Goal: Navigation & Orientation: Find specific page/section

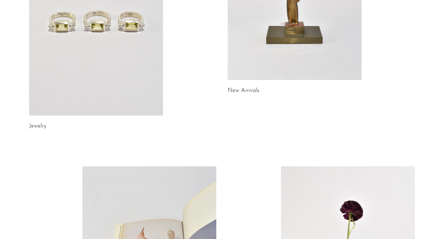
scroll to position [108, 0]
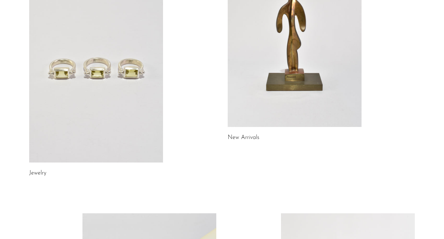
click at [266, 89] on link at bounding box center [295, 33] width 134 height 188
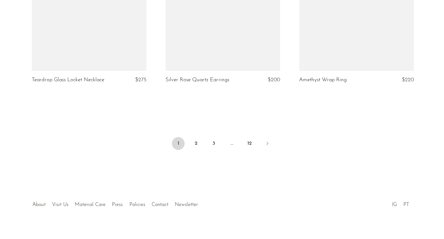
scroll to position [2238, 0]
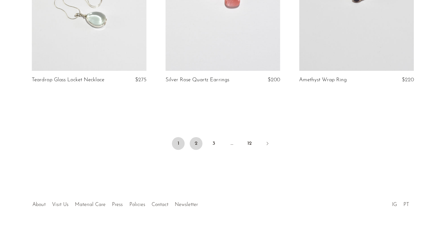
click at [195, 140] on link "2" at bounding box center [195, 143] width 13 height 13
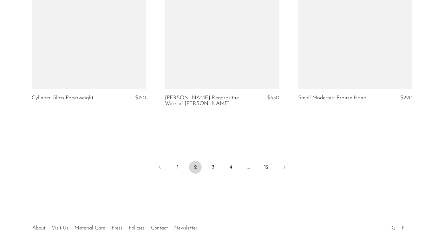
scroll to position [2223, 0]
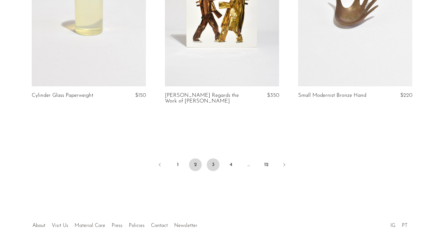
click at [214, 158] on link "3" at bounding box center [213, 164] width 13 height 13
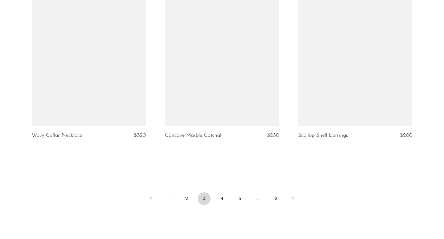
scroll to position [2184, 0]
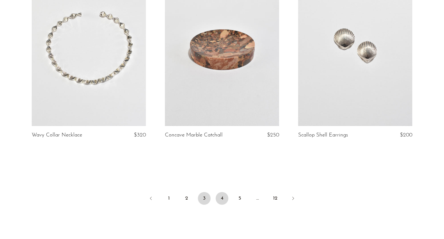
click at [222, 196] on link "4" at bounding box center [222, 198] width 13 height 13
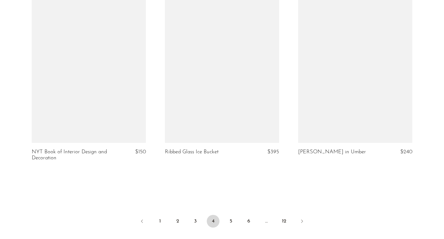
scroll to position [2174, 0]
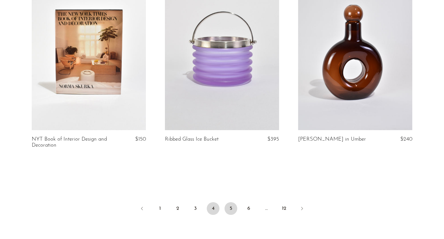
click at [230, 206] on link "5" at bounding box center [231, 208] width 13 height 13
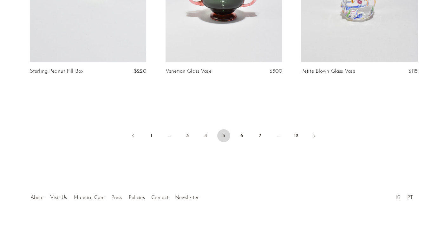
scroll to position [2233, 0]
click at [237, 131] on link "6" at bounding box center [240, 137] width 13 height 13
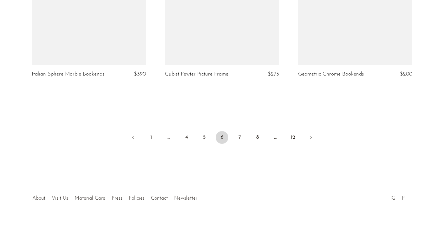
scroll to position [2233, 0]
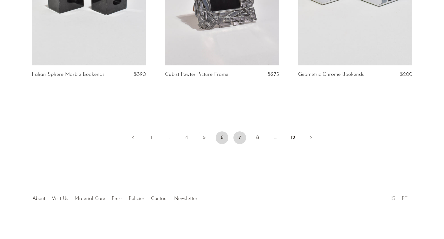
click at [240, 139] on link "7" at bounding box center [240, 137] width 13 height 13
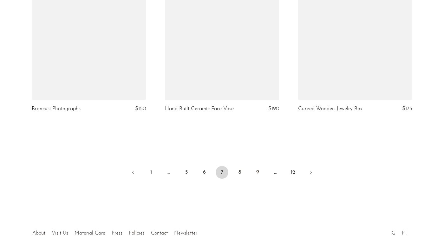
scroll to position [2193, 0]
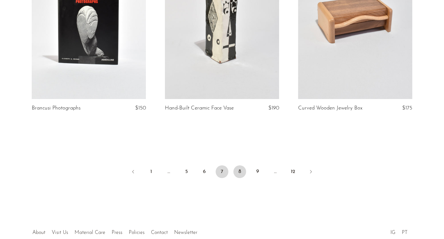
click at [237, 165] on link "8" at bounding box center [240, 171] width 13 height 13
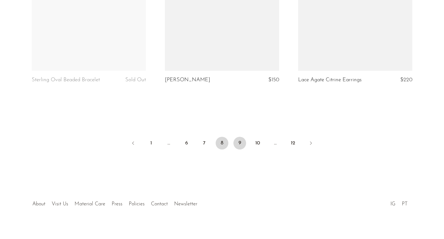
scroll to position [2227, 0]
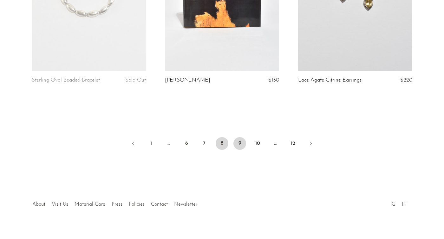
click at [241, 137] on link "9" at bounding box center [240, 143] width 13 height 13
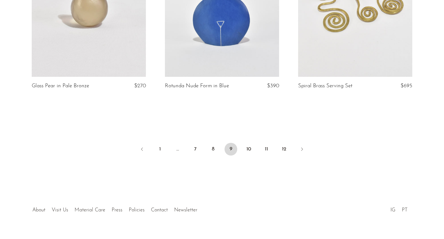
scroll to position [2221, 0]
click at [247, 151] on link "10" at bounding box center [248, 148] width 13 height 13
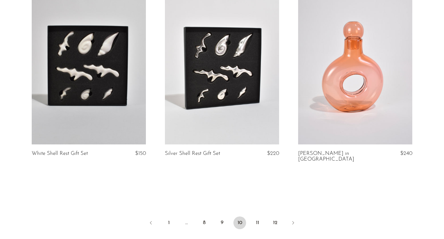
scroll to position [2196, 0]
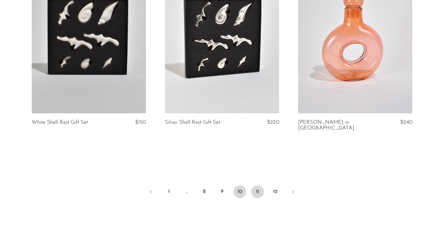
click at [257, 185] on link "11" at bounding box center [257, 191] width 13 height 13
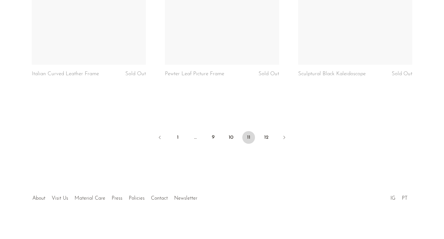
scroll to position [2227, 0]
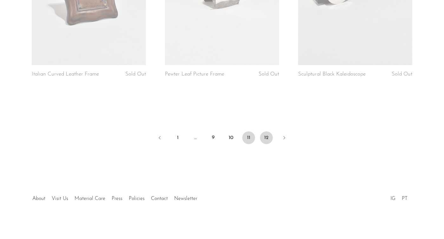
click at [266, 138] on link "12" at bounding box center [266, 137] width 13 height 13
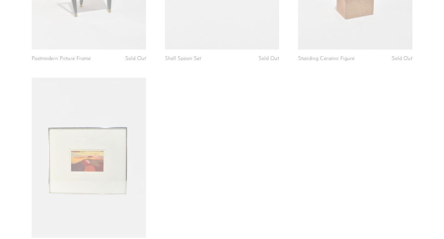
scroll to position [742, 0]
